Goal: Information Seeking & Learning: Check status

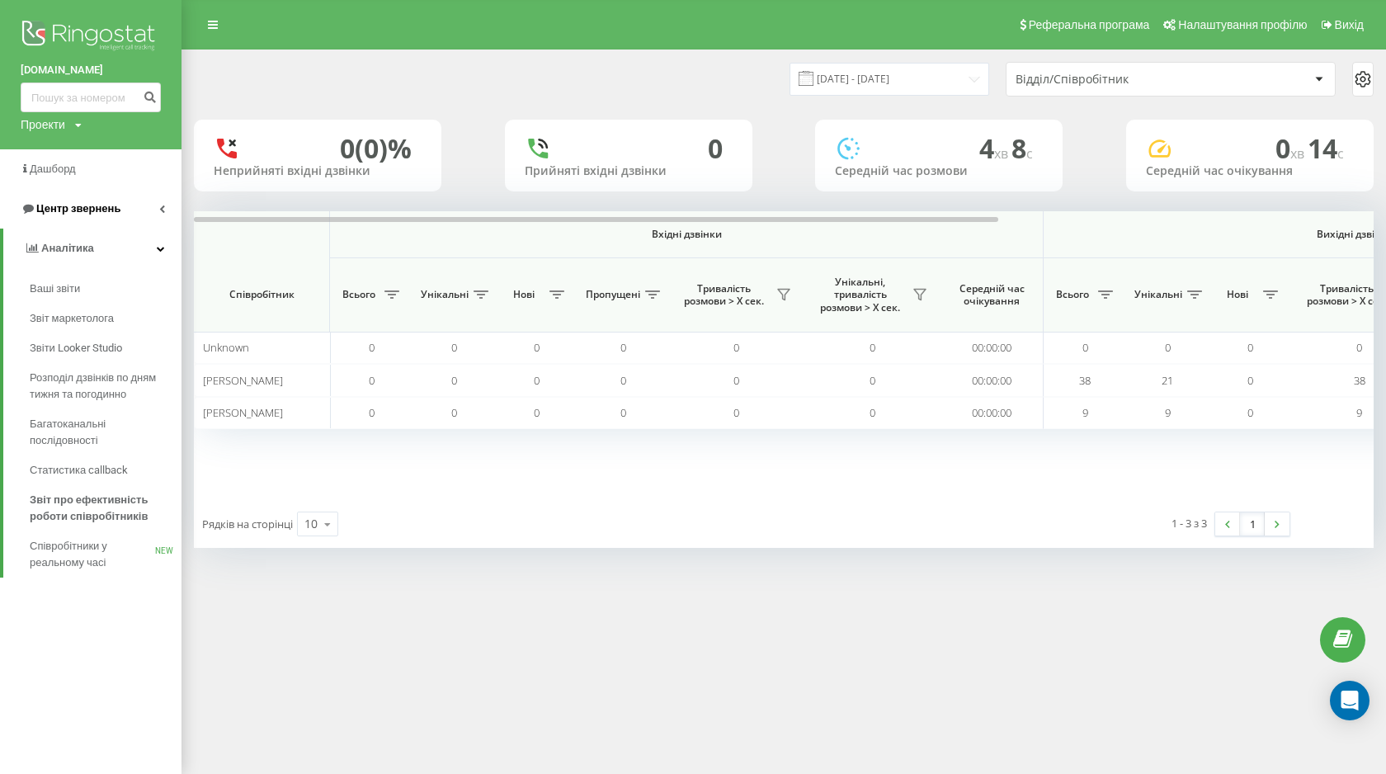
click at [85, 201] on span "Центр звернень" at bounding box center [71, 209] width 100 height 17
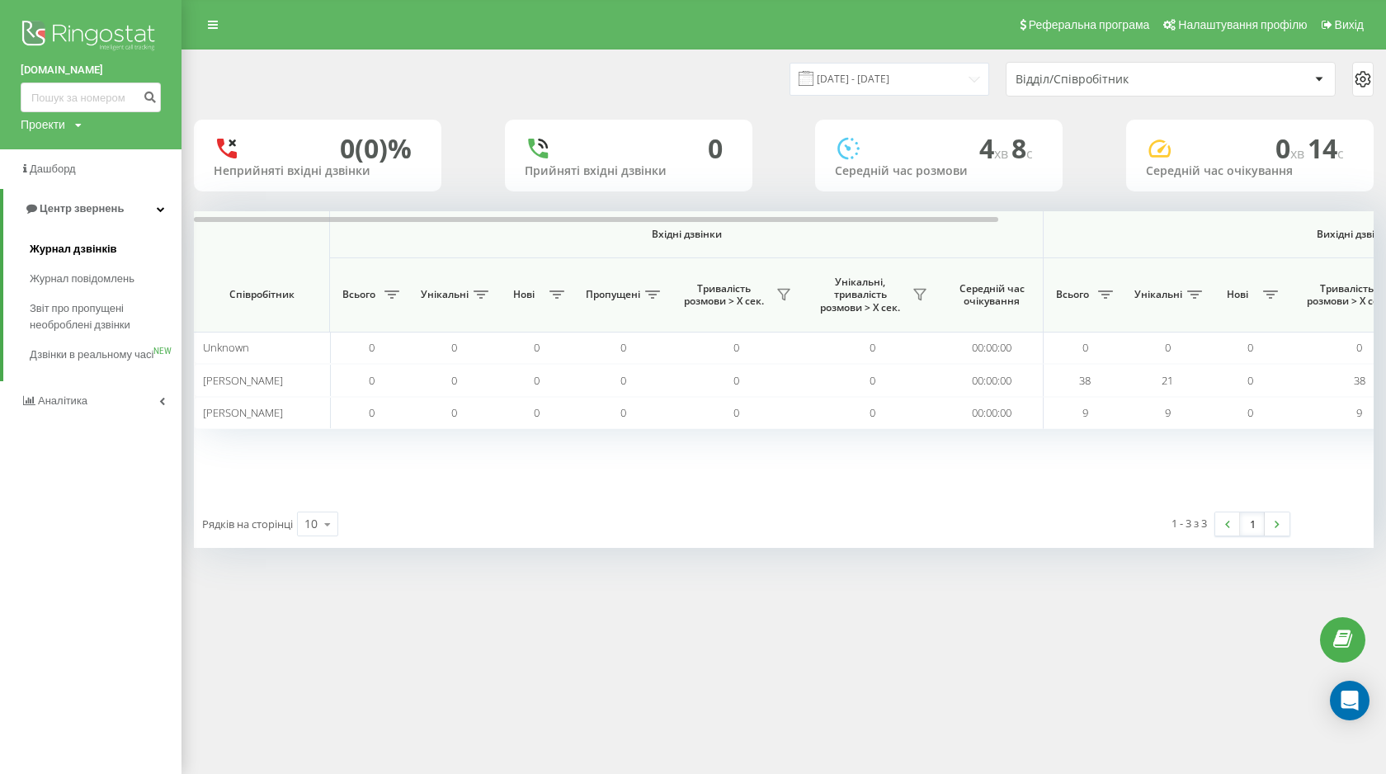
click at [63, 252] on span "Журнал дзвінків" at bounding box center [73, 249] width 87 height 17
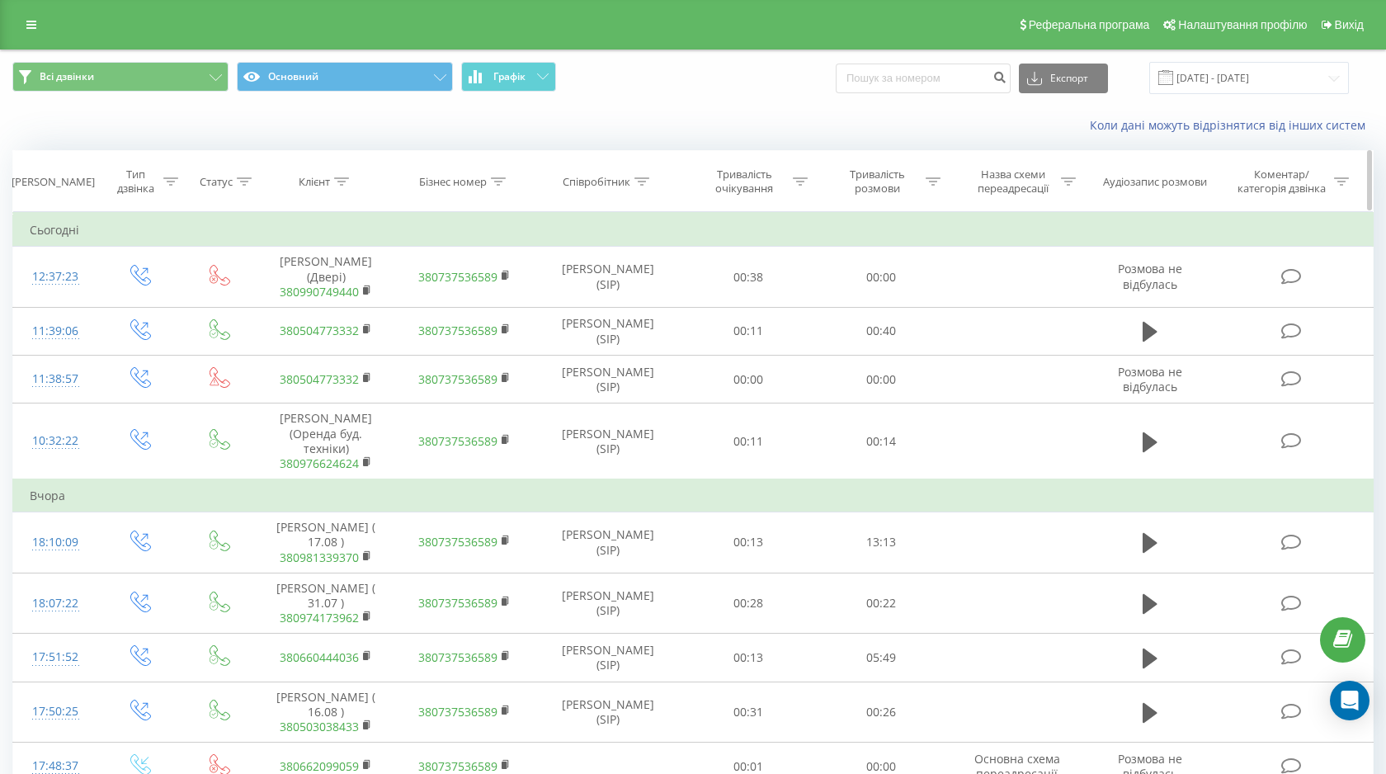
click at [336, 175] on div at bounding box center [341, 182] width 15 height 14
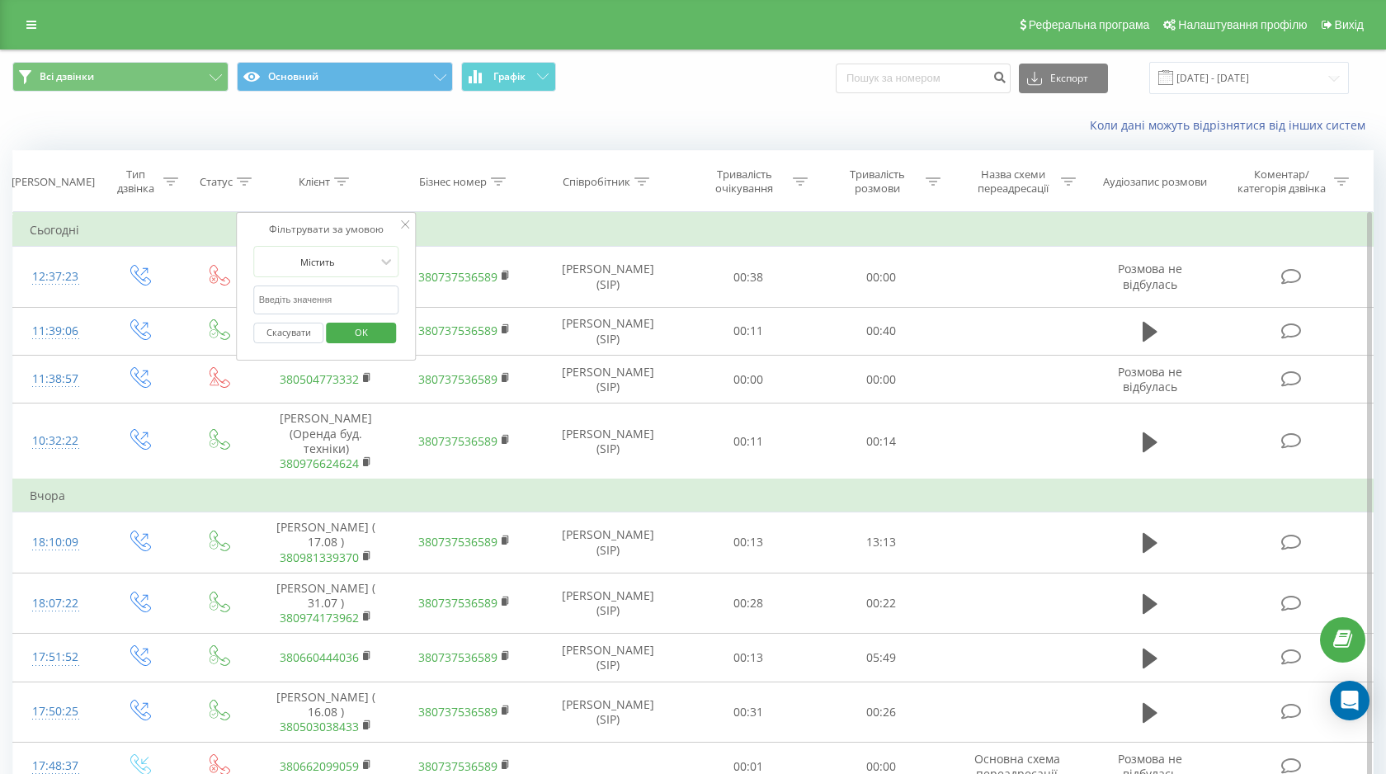
click at [331, 296] on input "text" at bounding box center [326, 300] width 145 height 29
paste input "+380990749440"
click at [264, 300] on input "+380990749440" at bounding box center [326, 300] width 145 height 29
click at [389, 332] on button "OK" at bounding box center [361, 333] width 70 height 21
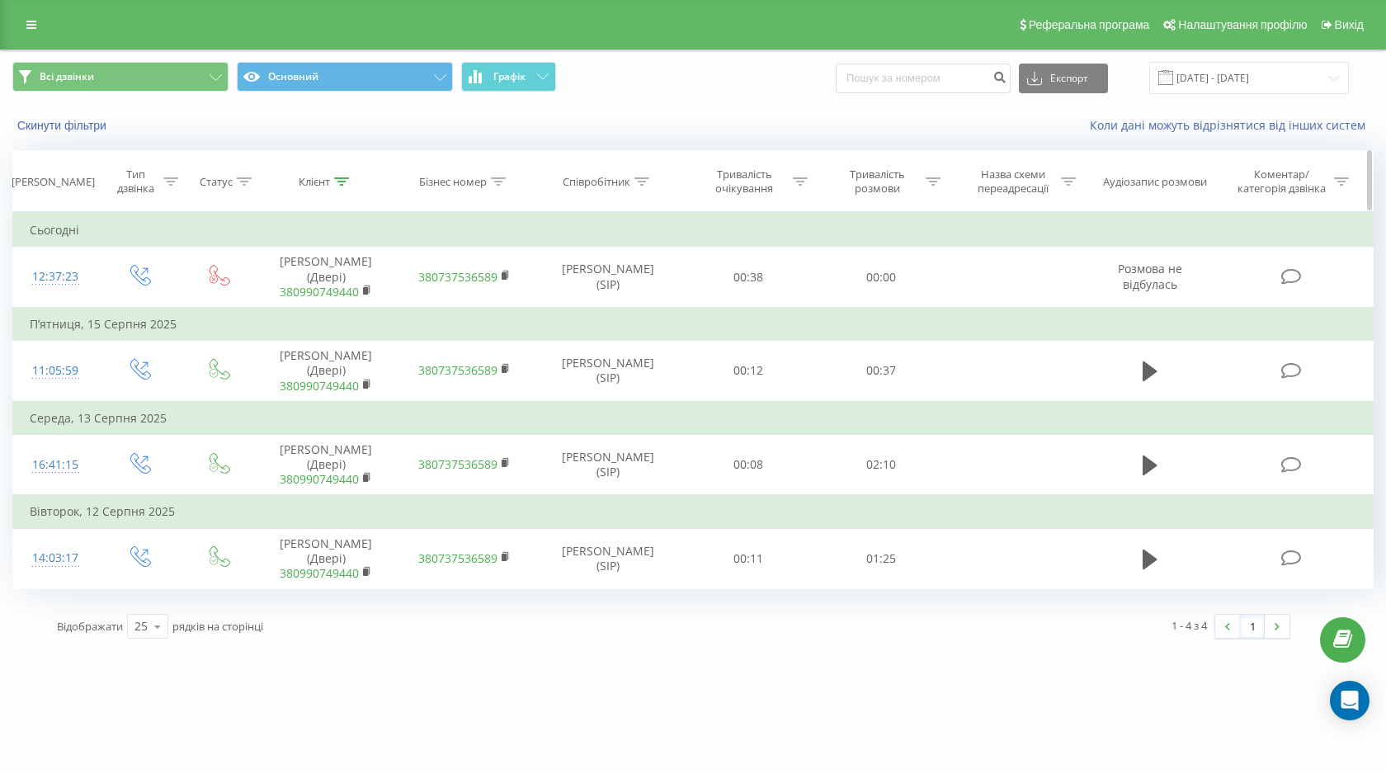
click at [347, 180] on icon at bounding box center [341, 181] width 15 height 8
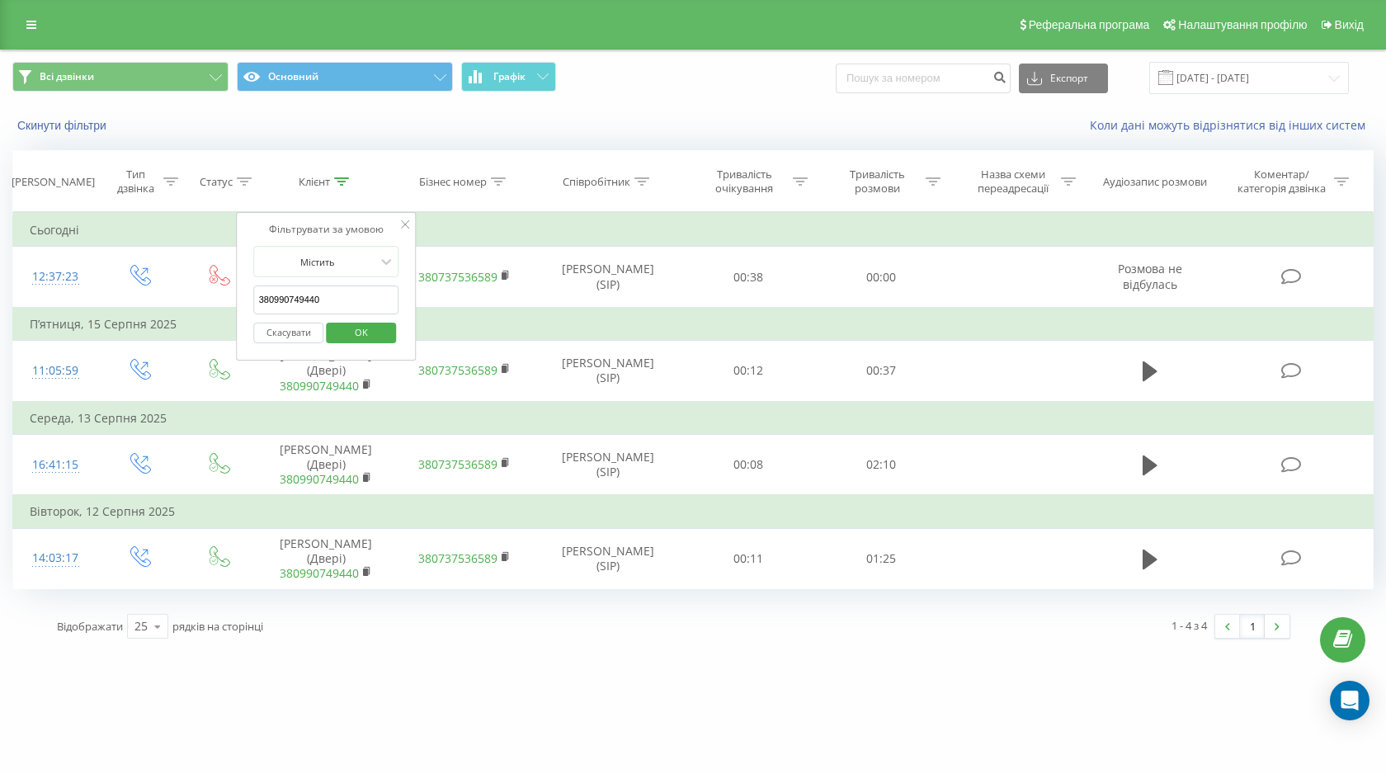
click at [307, 302] on input "380990749440" at bounding box center [326, 300] width 145 height 29
paste input "97 475 8826"
click at [307, 298] on input "380 97 475 8826" at bounding box center [326, 300] width 145 height 29
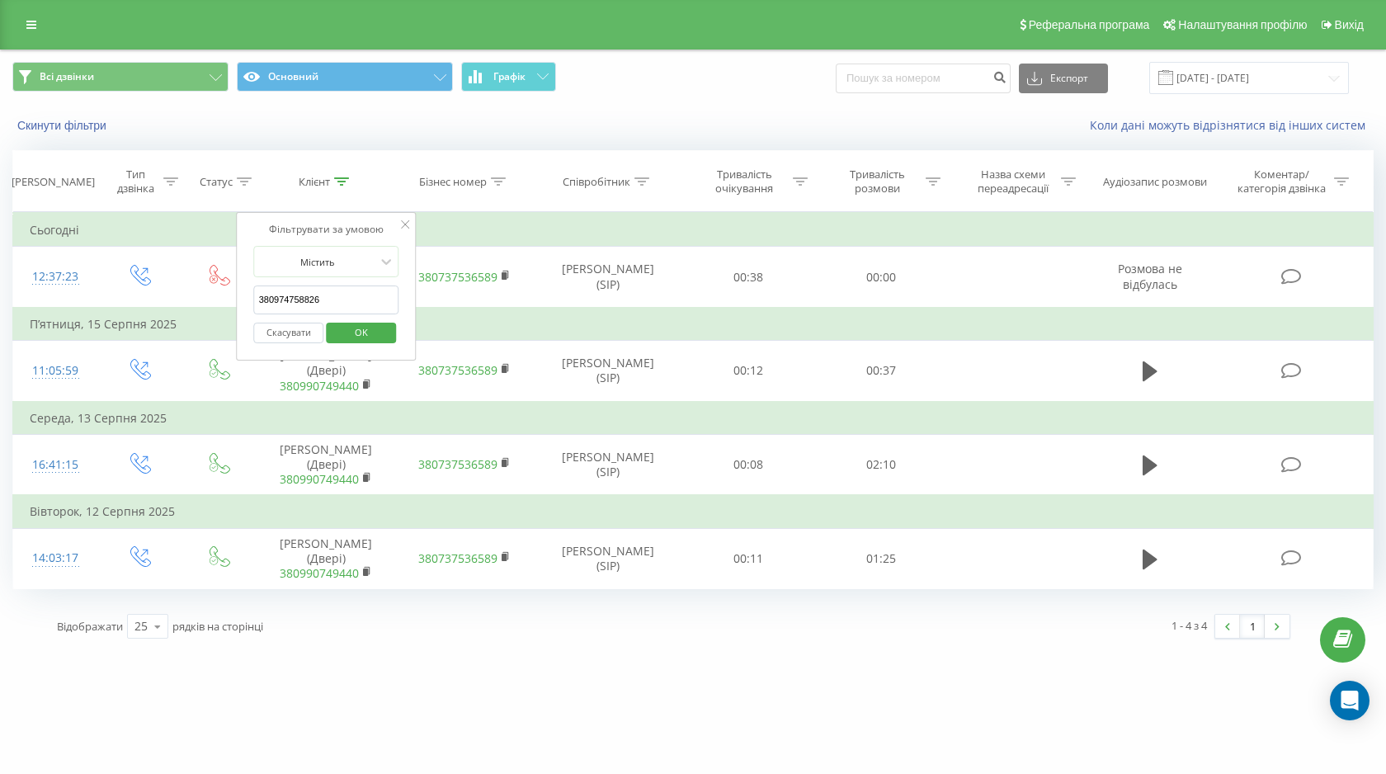
type input "380974758826"
click at [376, 328] on span "OK" at bounding box center [361, 332] width 46 height 26
